Goal: Task Accomplishment & Management: Manage account settings

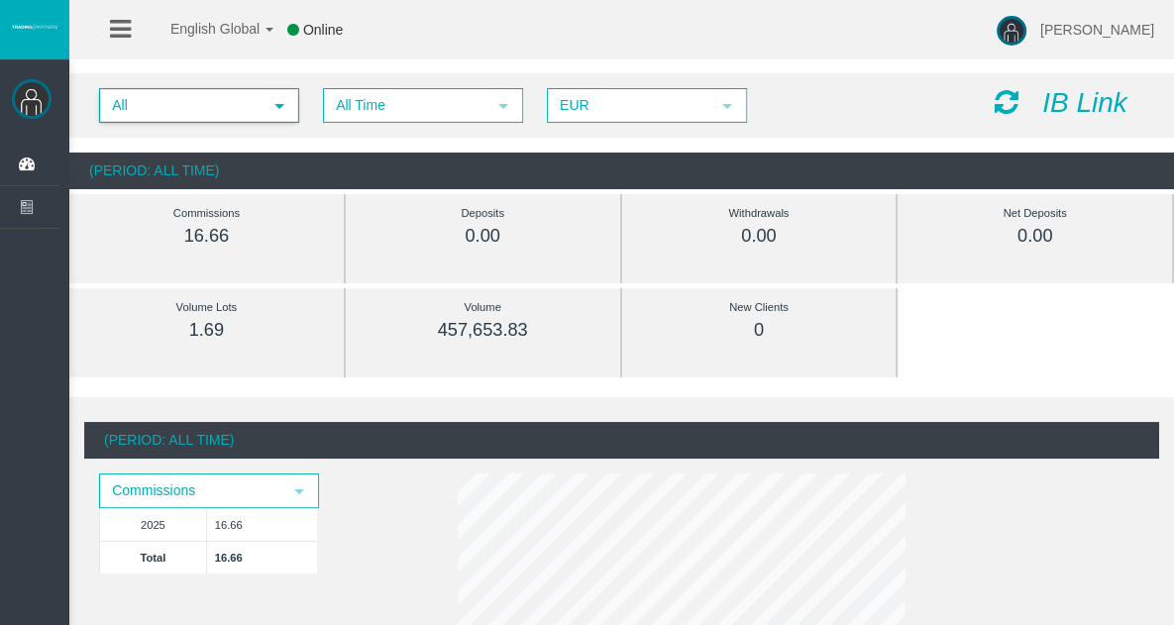
click at [285, 107] on span "select" at bounding box center [280, 106] width 16 height 16
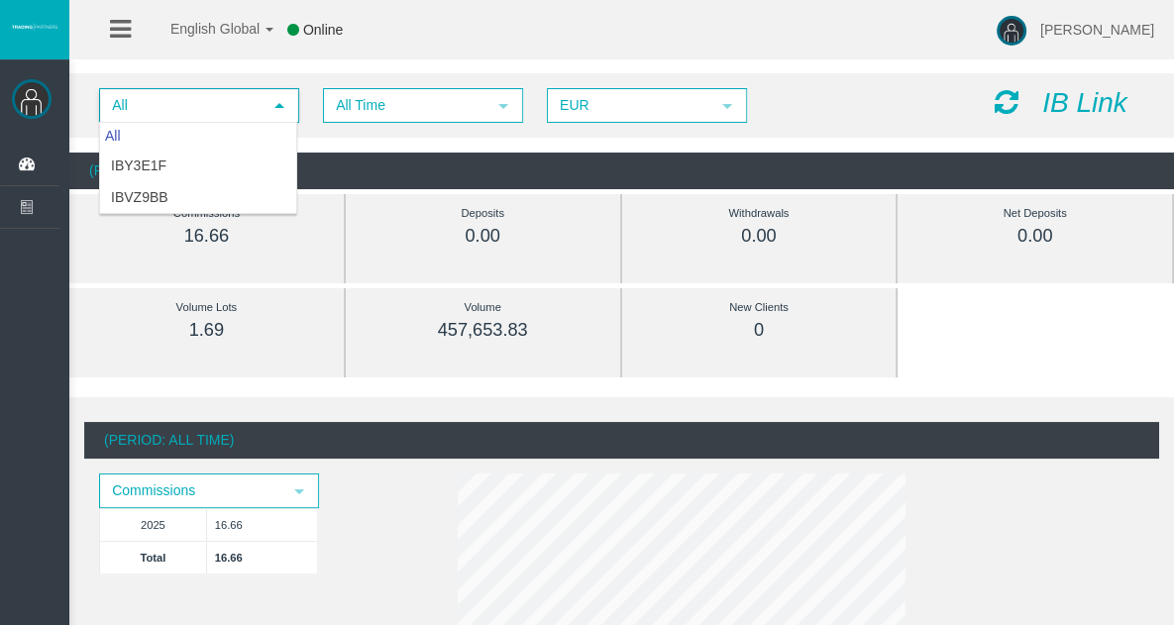
click at [285, 107] on span "select" at bounding box center [280, 106] width 16 height 16
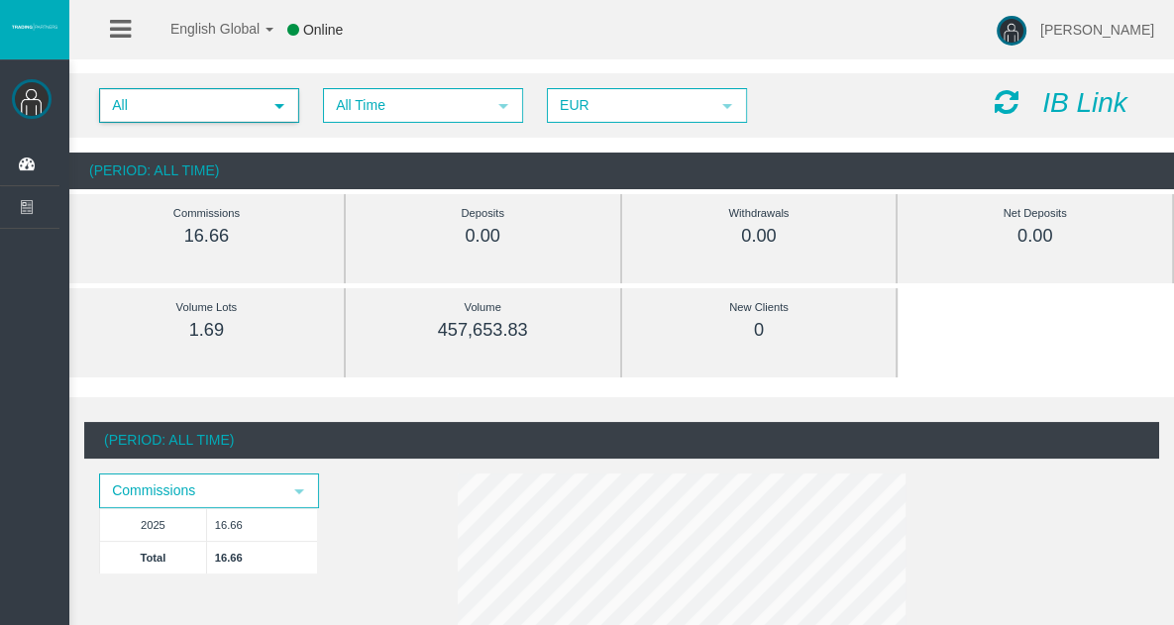
click at [36, 92] on img at bounding box center [32, 99] width 40 height 40
click at [0, 0] on span "Dashboard" at bounding box center [0, 0] width 0 height 0
click at [0, 0] on span "Clients List" at bounding box center [0, 0] width 0 height 0
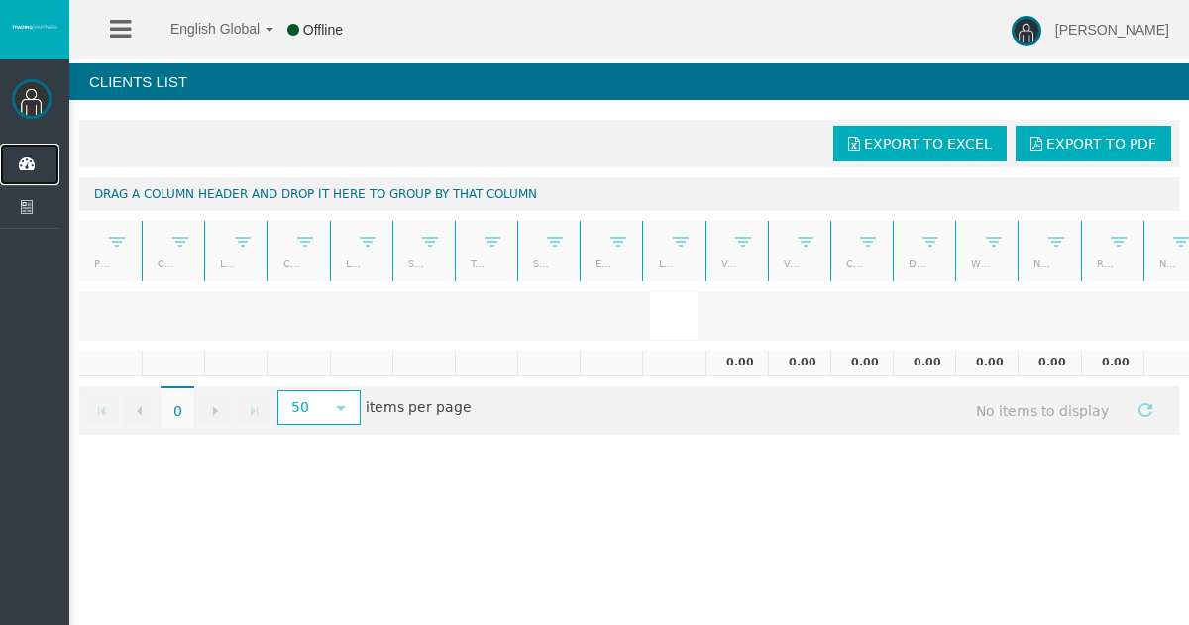
click at [0, 0] on span "Dashboard" at bounding box center [0, 0] width 0 height 0
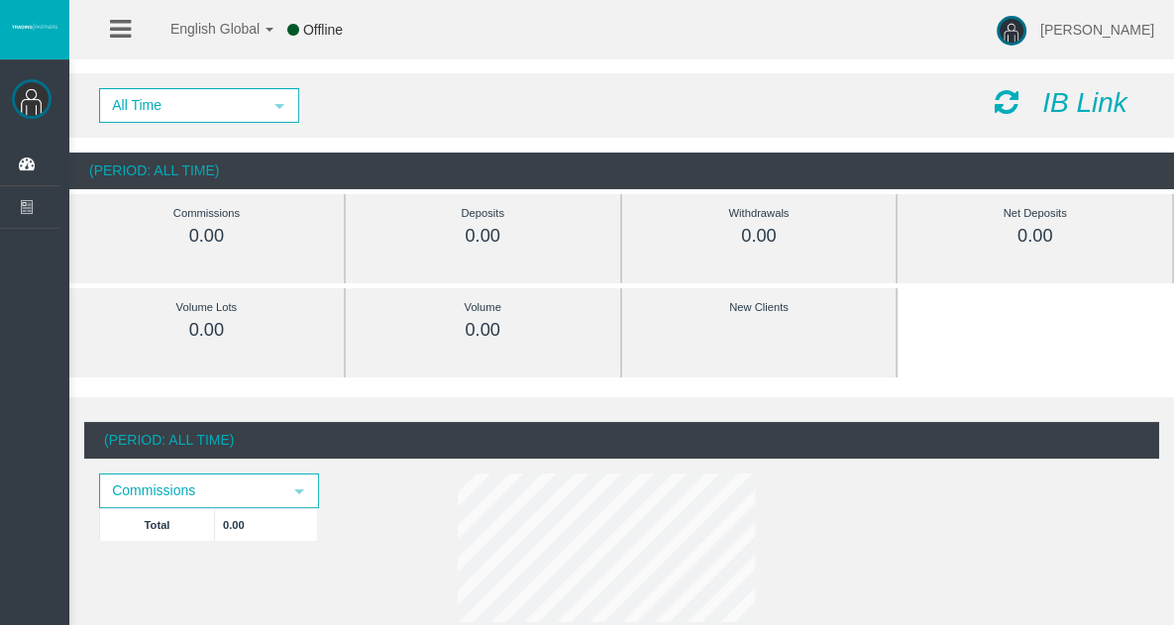
click at [0, 0] on span "Clients List" at bounding box center [0, 0] width 0 height 0
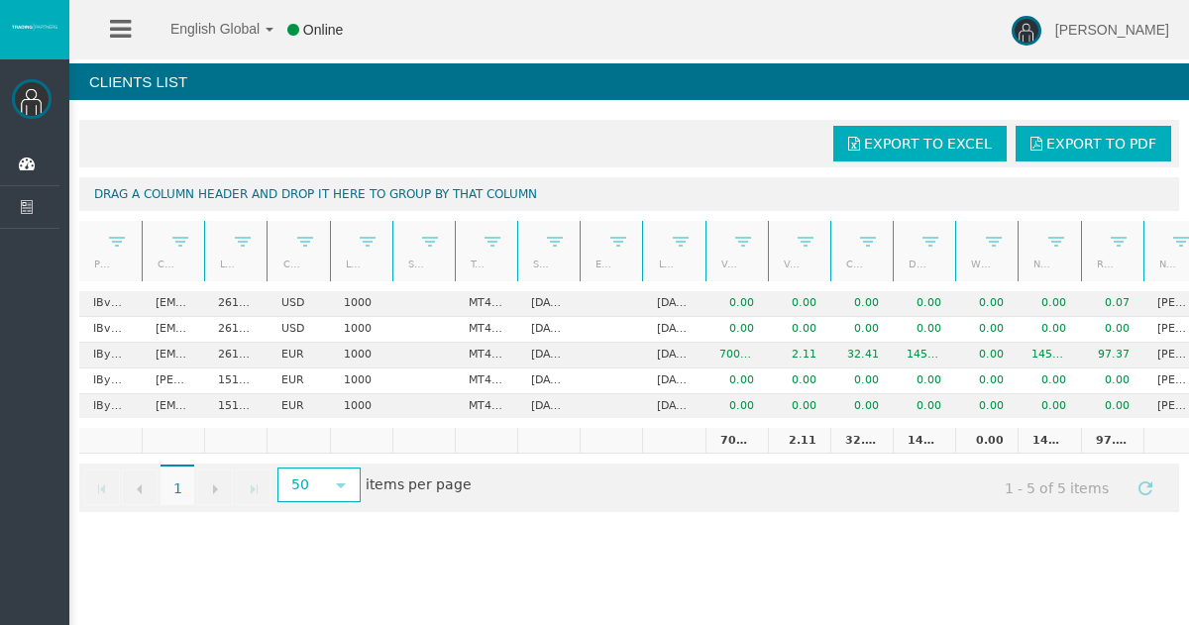
click at [655, 251] on link "Last trade date" at bounding box center [662, 264] width 33 height 27
click at [655, 251] on link "Last trade date" at bounding box center [662, 265] width 33 height 28
